Goal: Information Seeking & Learning: Understand process/instructions

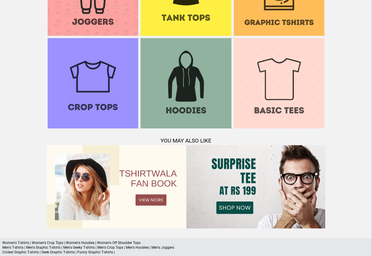
scroll to position [567, 0]
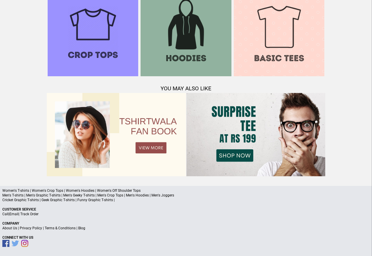
click at [74, 229] on p "About Us | Privacy Policy | Terms & Conditions | Blog" at bounding box center [185, 228] width 367 height 5
click at [81, 229] on a"] "Blog" at bounding box center [81, 229] width 7 height 4
